Goal: Task Accomplishment & Management: Use online tool/utility

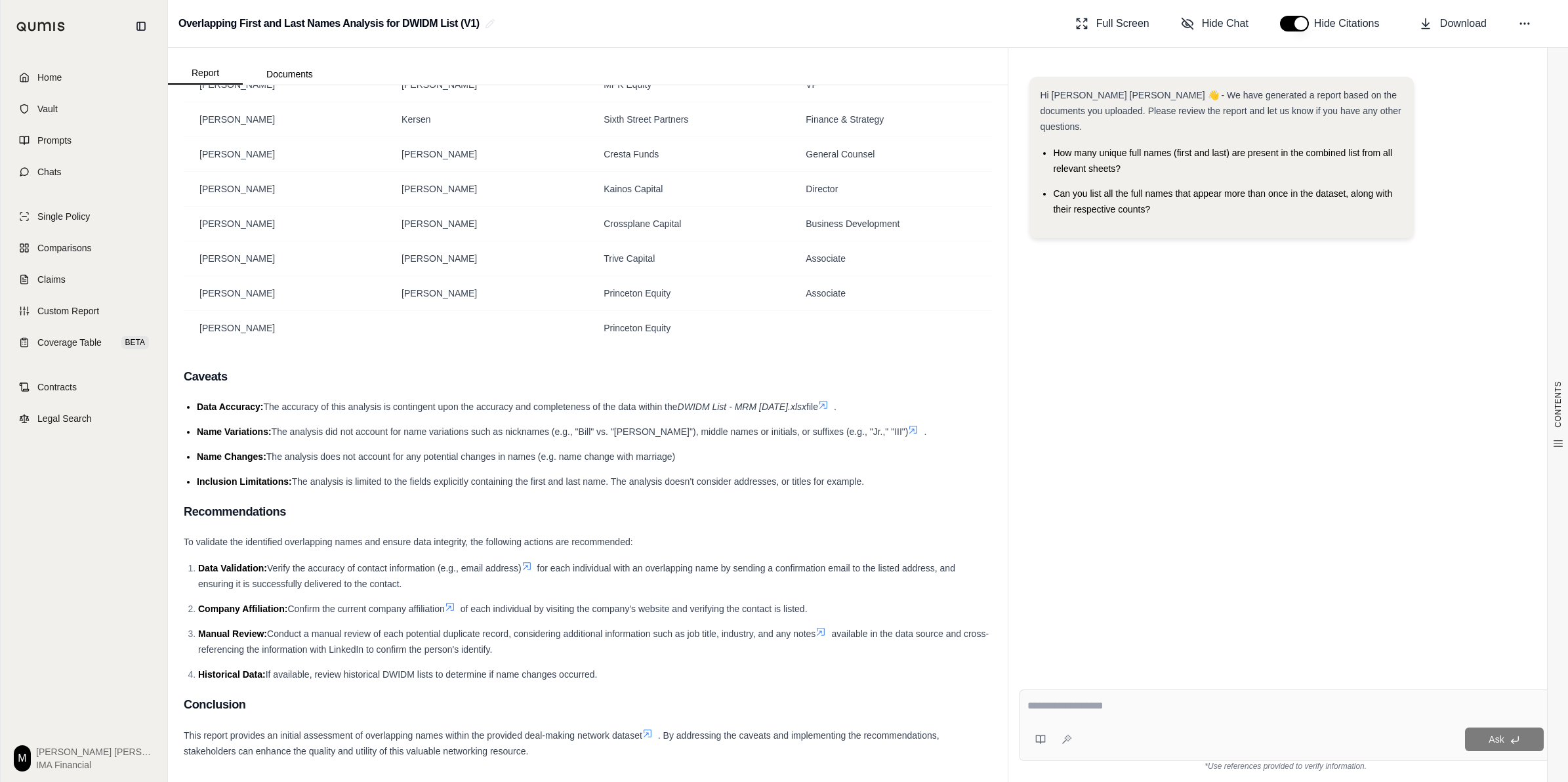
scroll to position [615, 0]
click at [1091, 702] on textarea at bounding box center [1285, 706] width 517 height 16
click at [1173, 693] on div "Ask" at bounding box center [1285, 725] width 533 height 71
type textarea "**********"
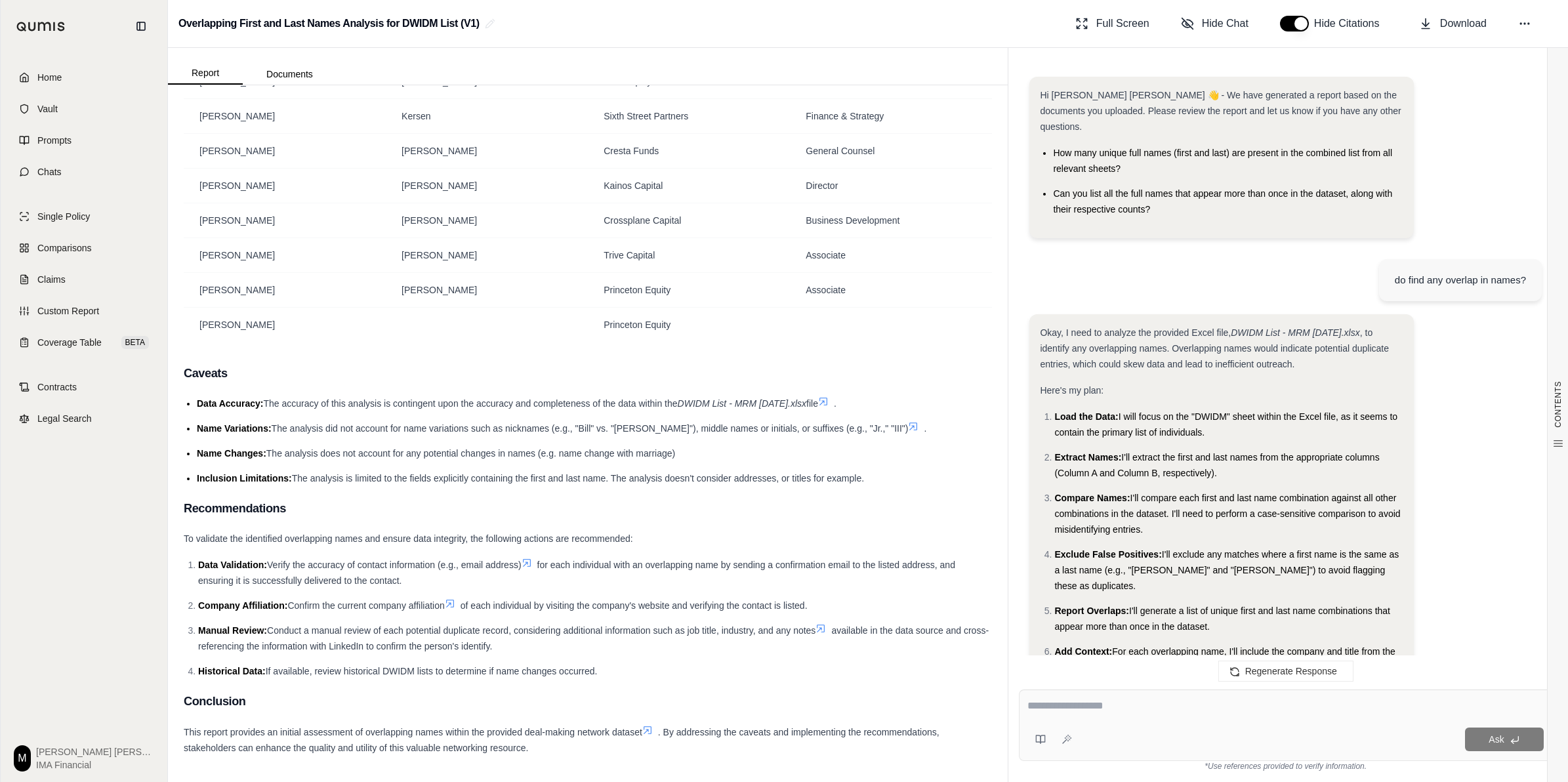
scroll to position [915, 0]
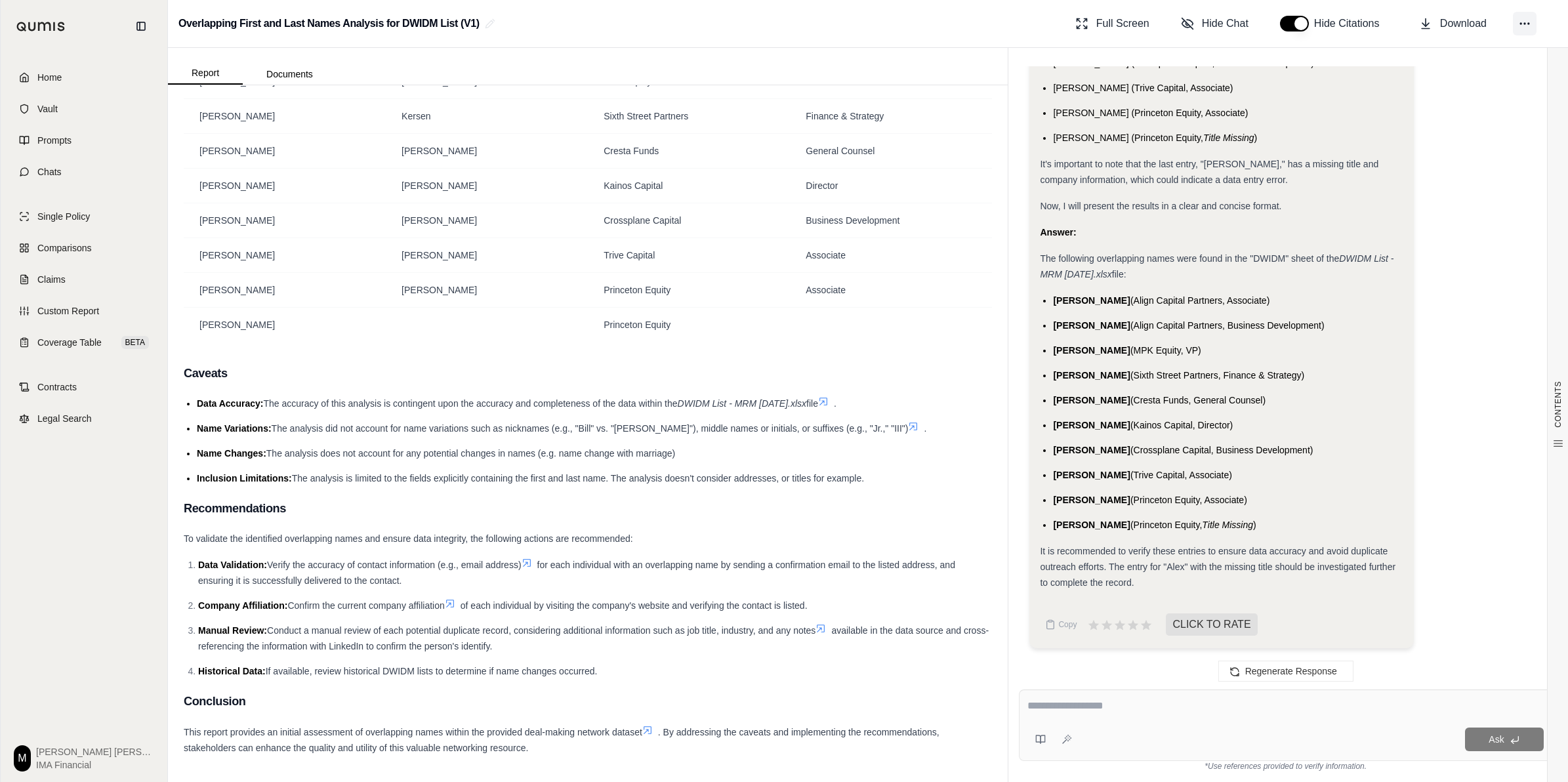
click at [1528, 25] on icon at bounding box center [1525, 23] width 13 height 13
click at [1496, 80] on button "Regenerate" at bounding box center [1463, 78] width 187 height 25
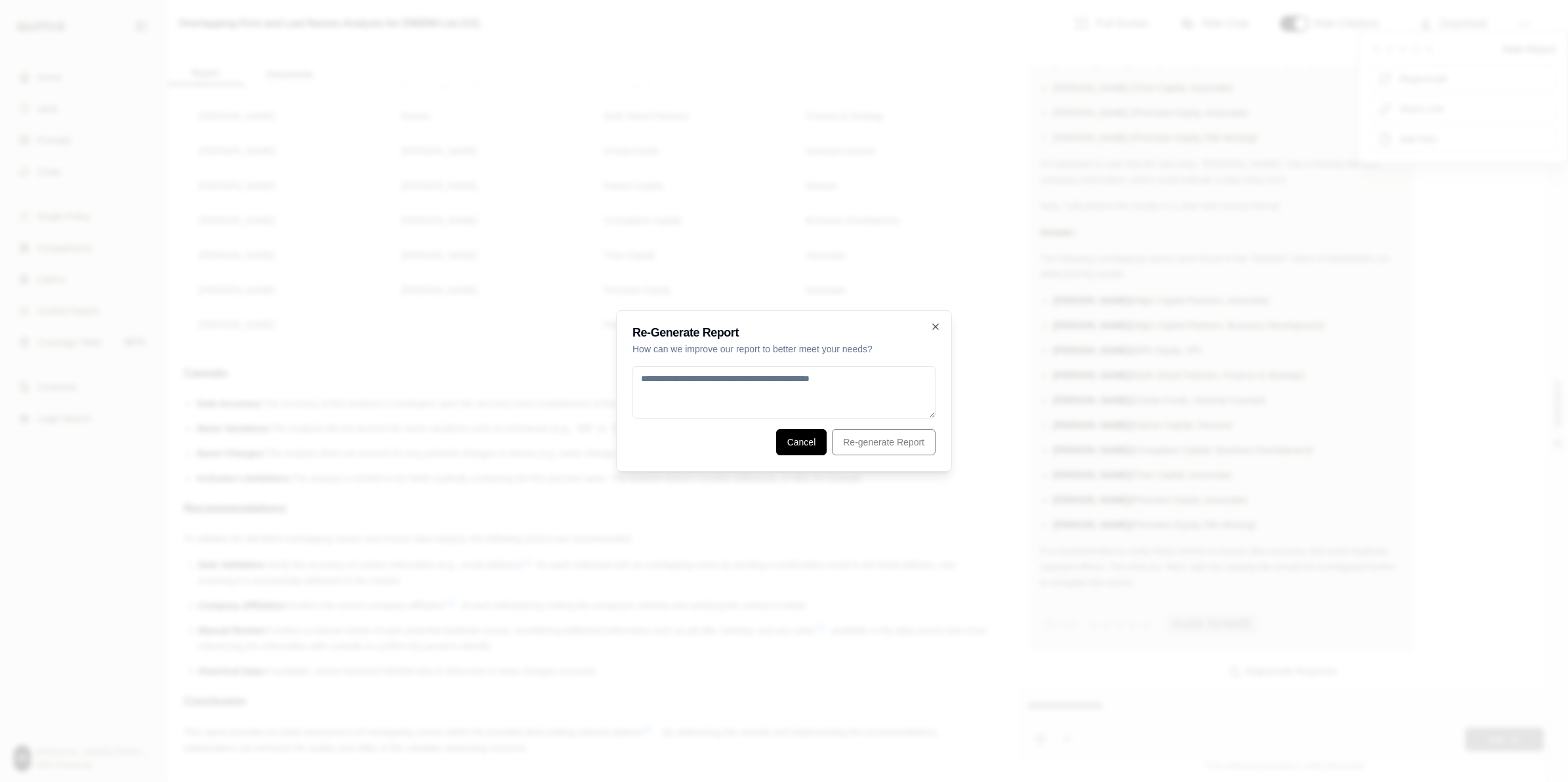
click at [800, 439] on button "Cancel" at bounding box center [801, 442] width 51 height 26
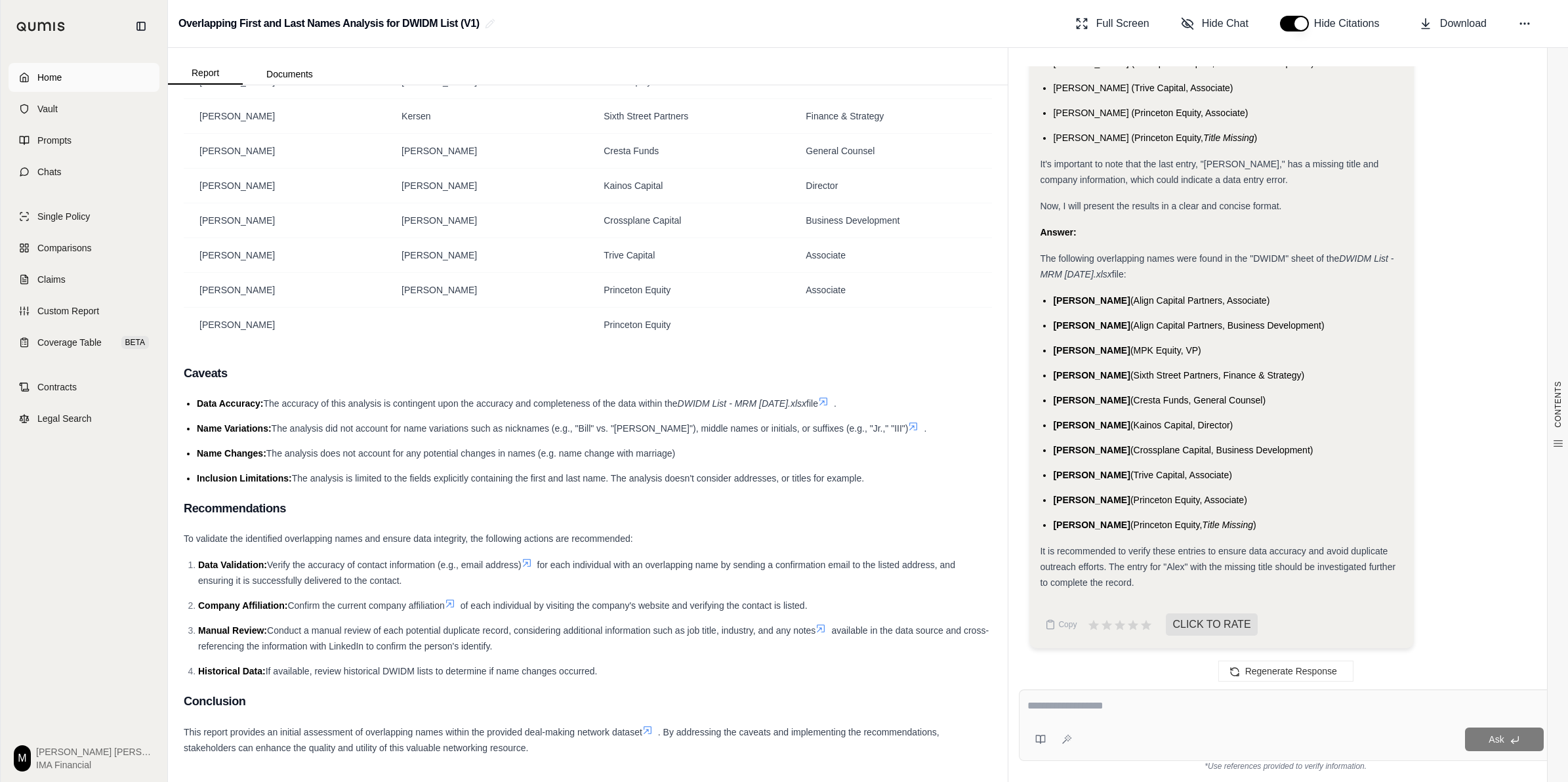
click at [89, 76] on link "Home" at bounding box center [84, 77] width 151 height 28
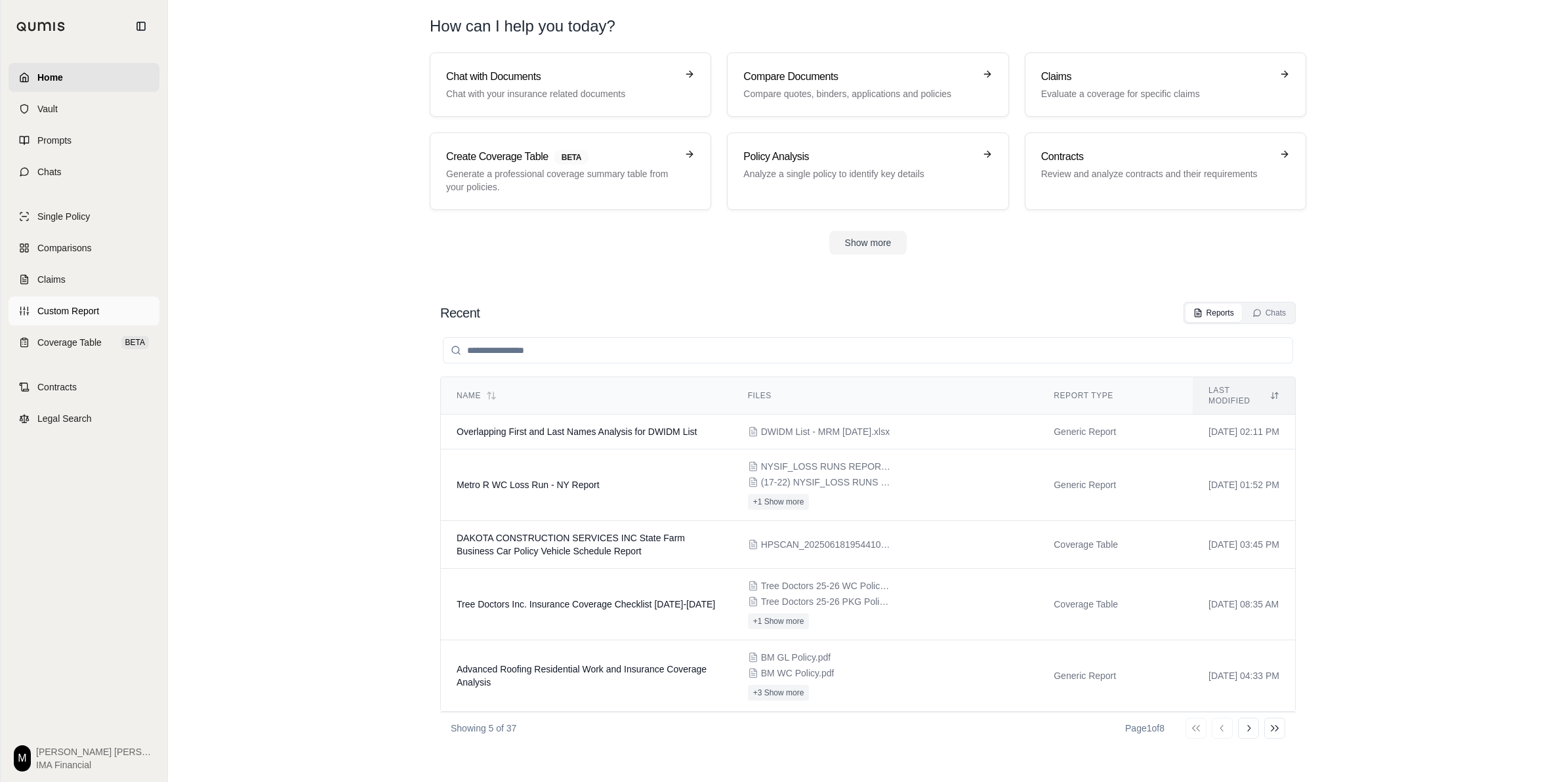
click at [120, 305] on link "Custom Report" at bounding box center [84, 311] width 151 height 28
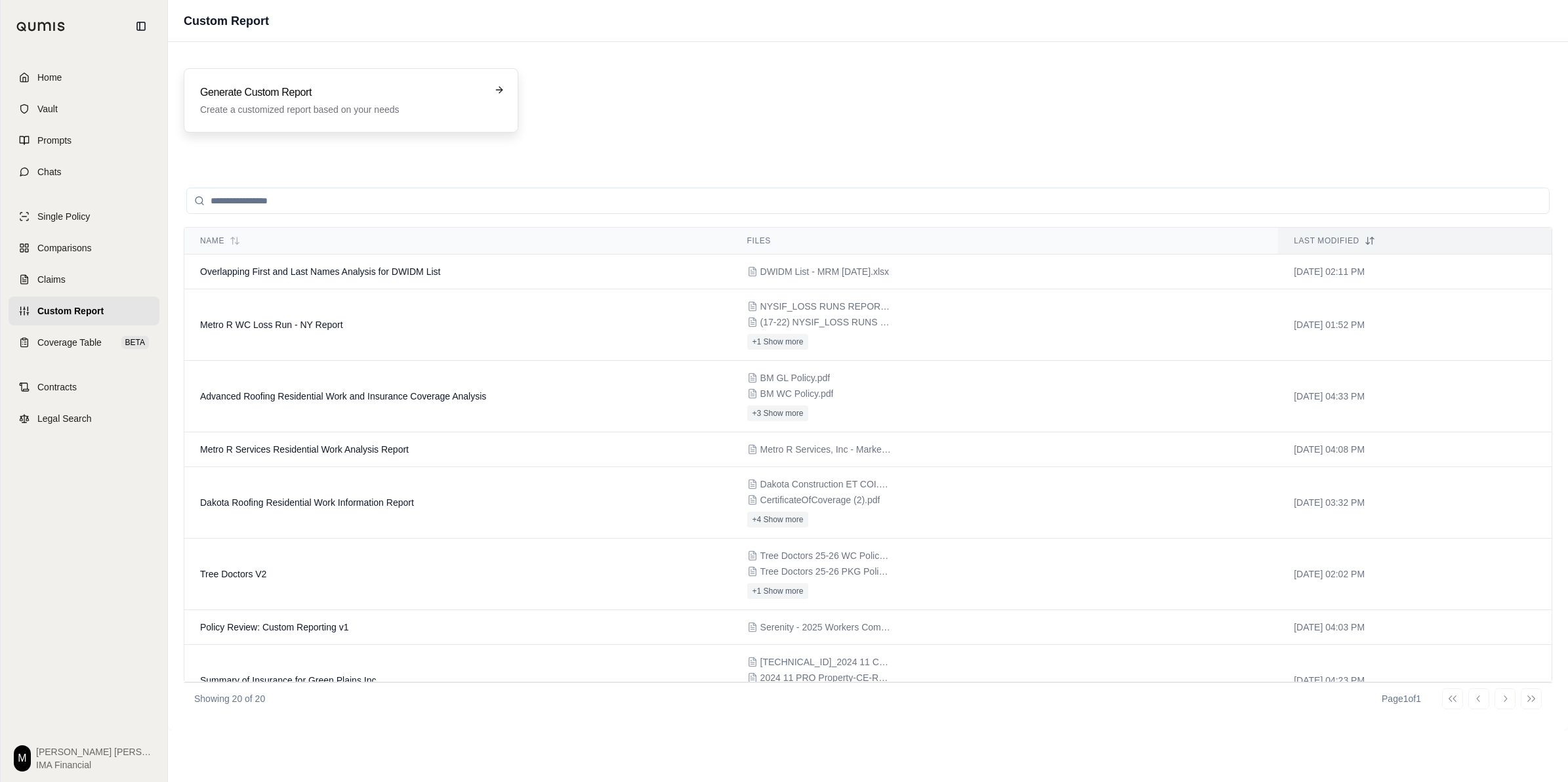
click at [357, 116] on div "Generate Custom Report Create a customized report based on your needs" at bounding box center [351, 100] width 335 height 64
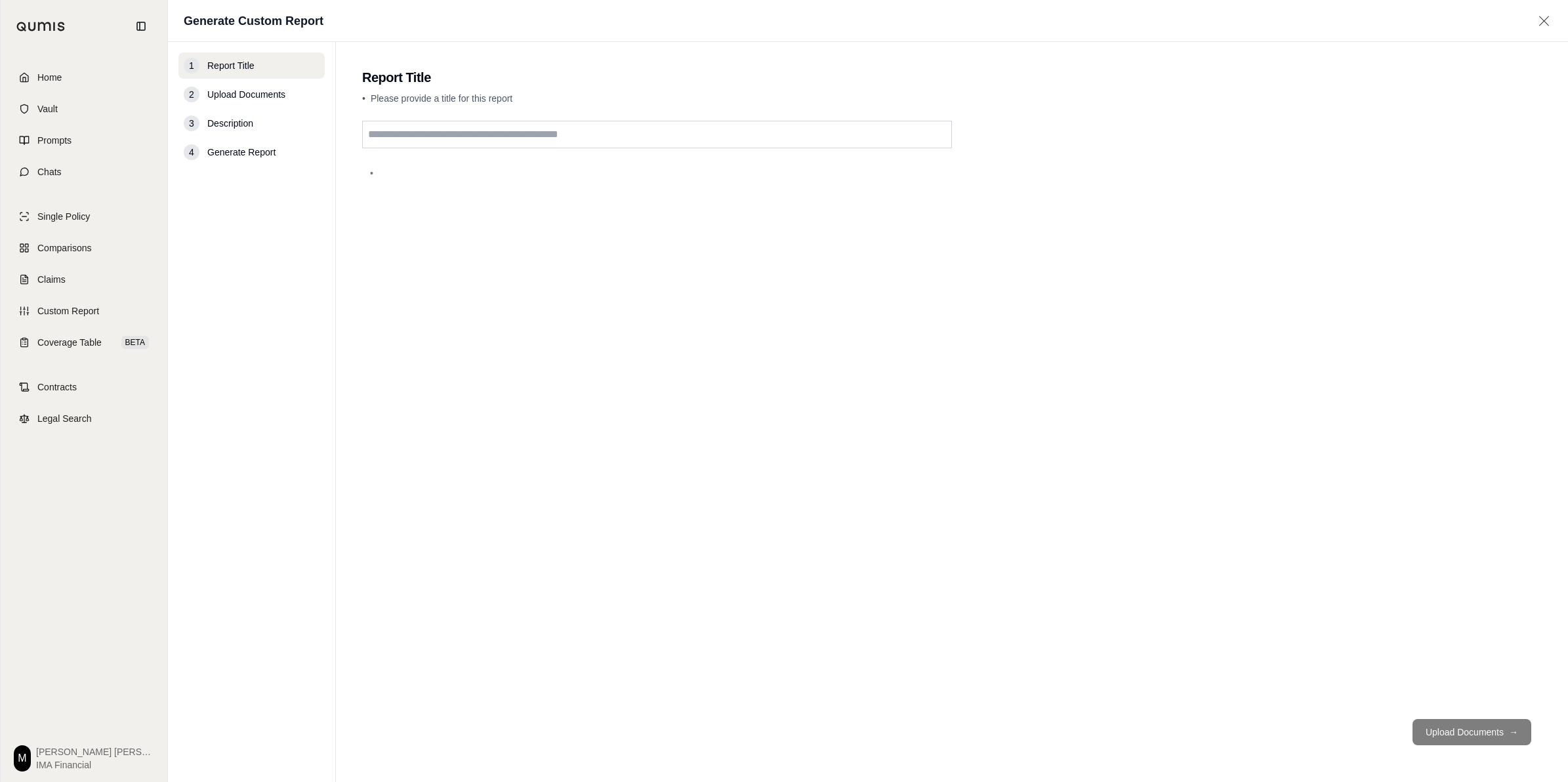
click at [476, 130] on input "text" at bounding box center [657, 134] width 590 height 28
type input "**********"
drag, startPoint x: 1464, startPoint y: 736, endPoint x: 1470, endPoint y: 729, distance: 9.2
click at [1467, 736] on button "Upload Documents →" at bounding box center [1472, 732] width 119 height 26
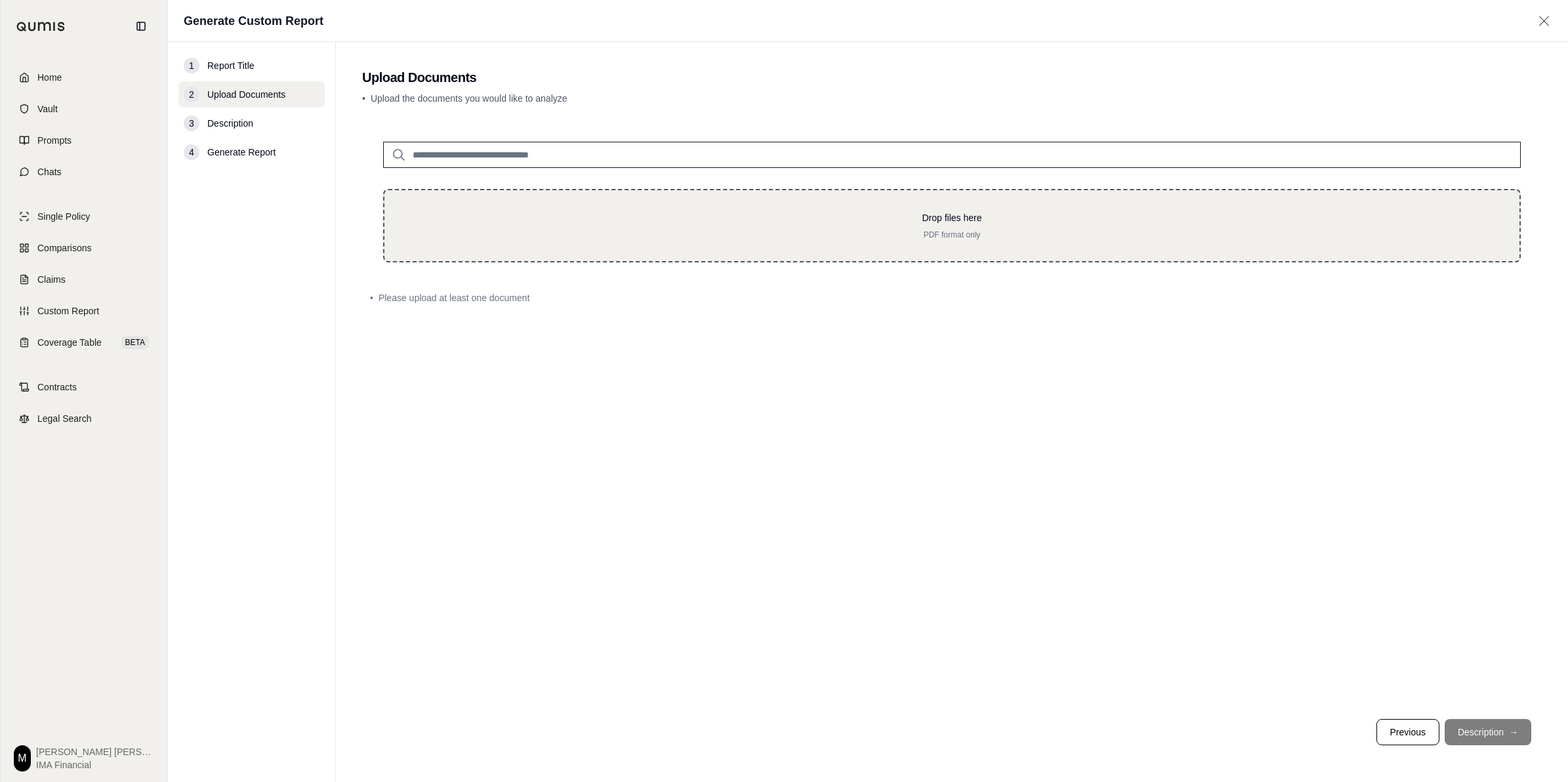
click at [656, 243] on div "Drop files here PDF format only" at bounding box center [952, 226] width 1138 height 74
click at [604, 243] on div "Drop files here PDF format only" at bounding box center [952, 226] width 1138 height 74
click at [947, 229] on p "PDF format only" at bounding box center [952, 234] width 1093 height 11
type input "**********"
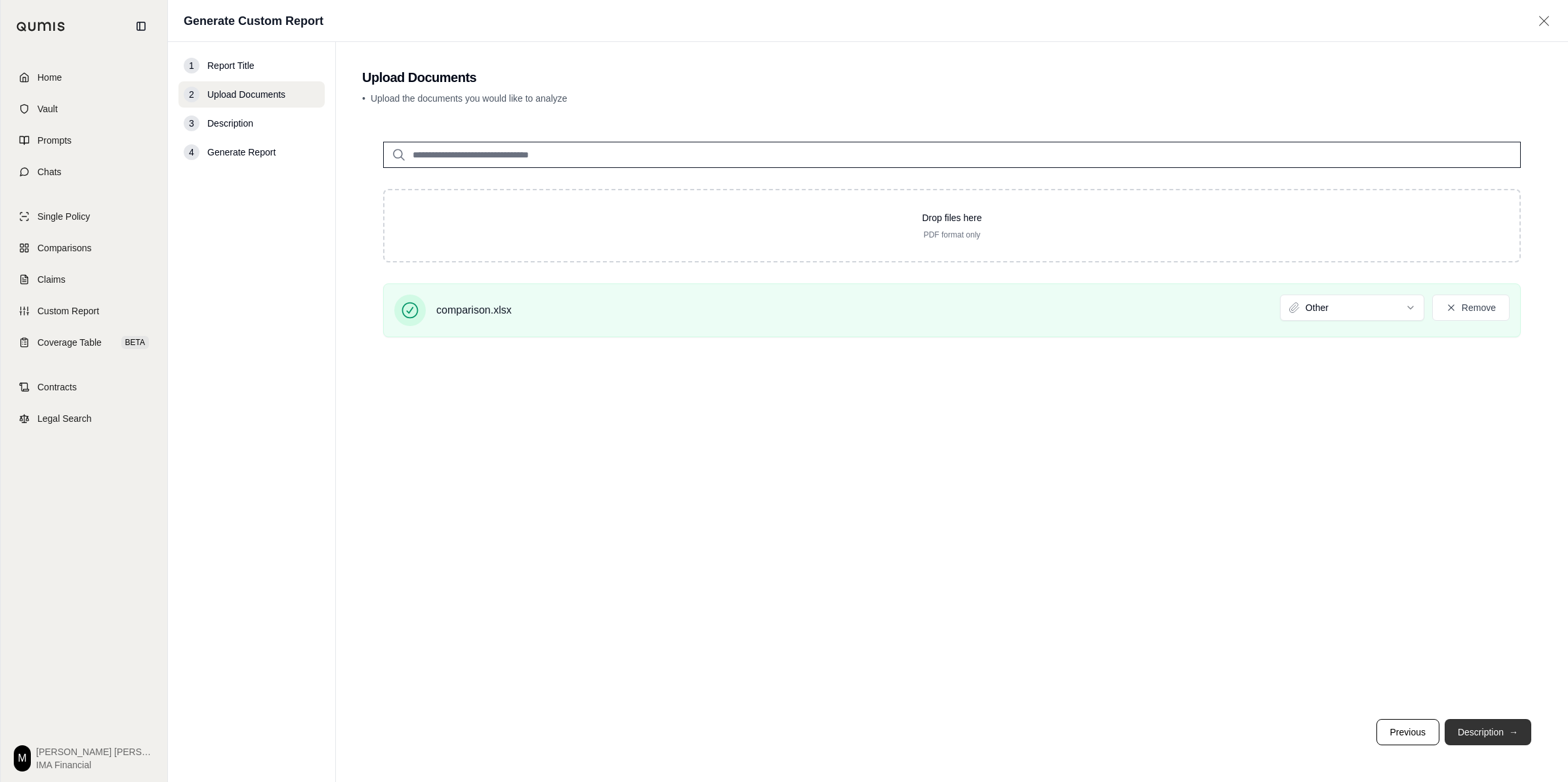
click at [1507, 719] on button "Description →" at bounding box center [1488, 732] width 86 height 26
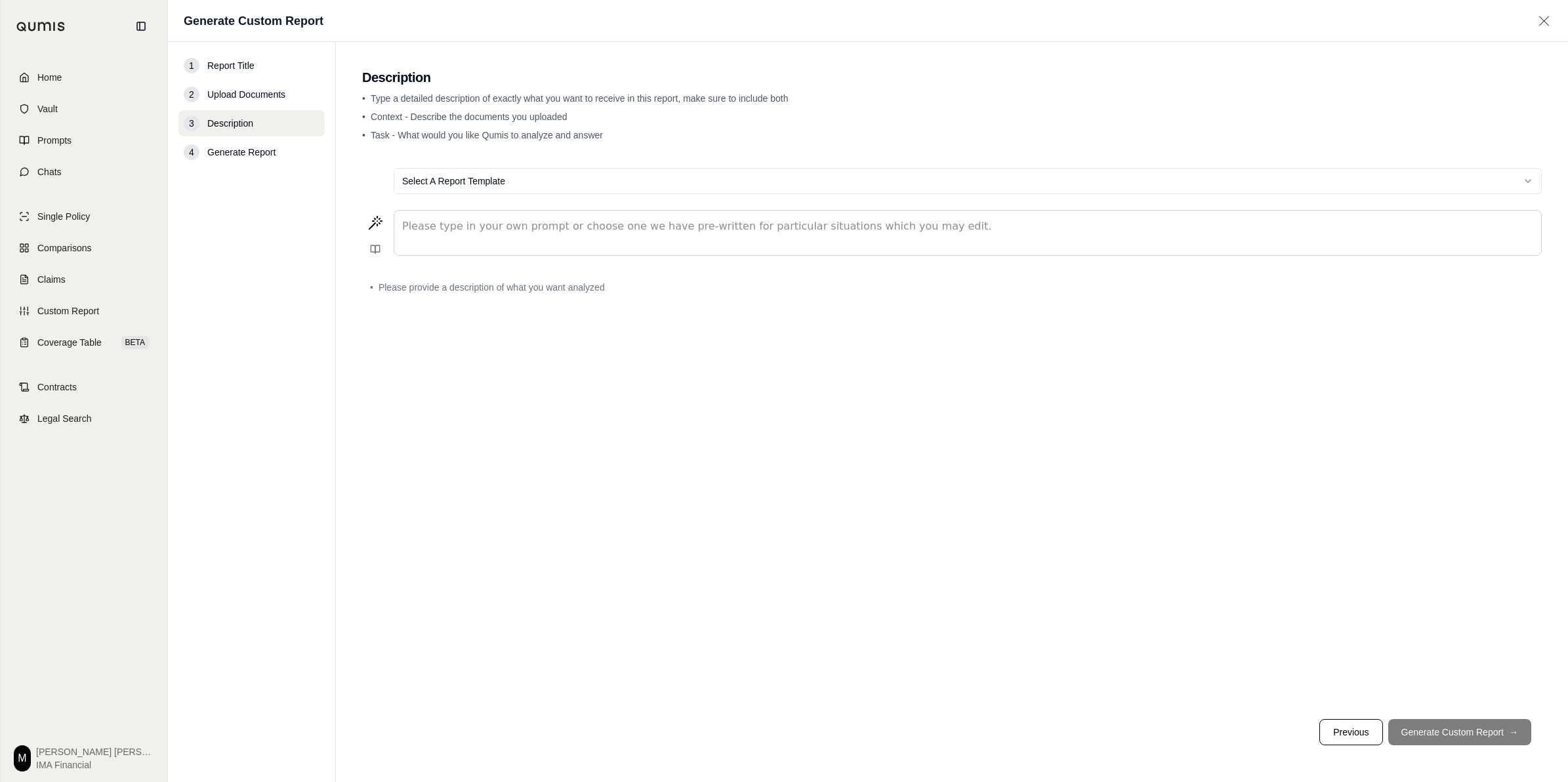
click at [1033, 224] on p "editable markdown" at bounding box center [967, 226] width 1131 height 16
click at [1491, 730] on button "Generate Custom Report →" at bounding box center [1459, 732] width 143 height 26
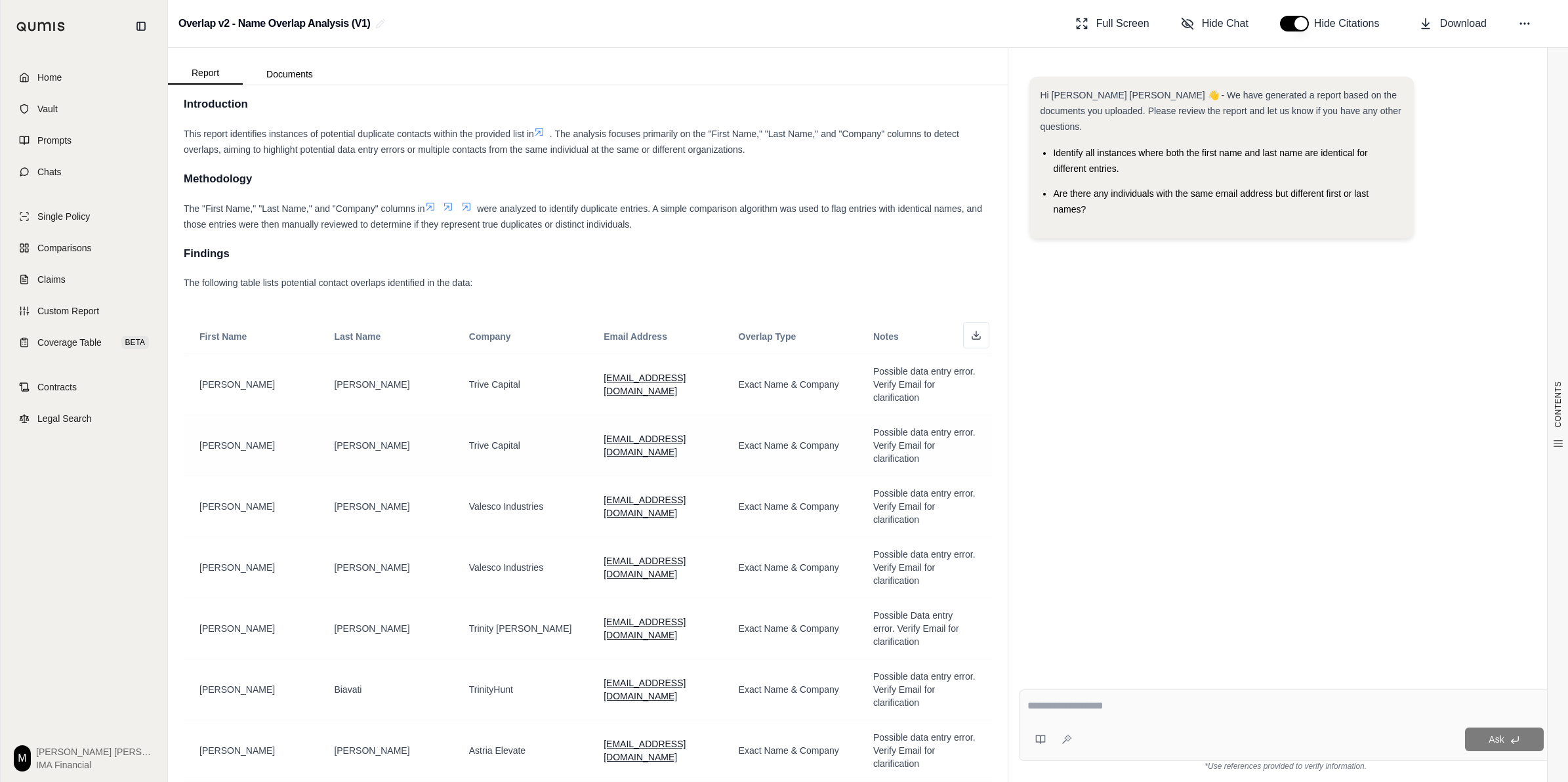
scroll to position [82, 0]
